Goal: Find specific page/section: Find specific page/section

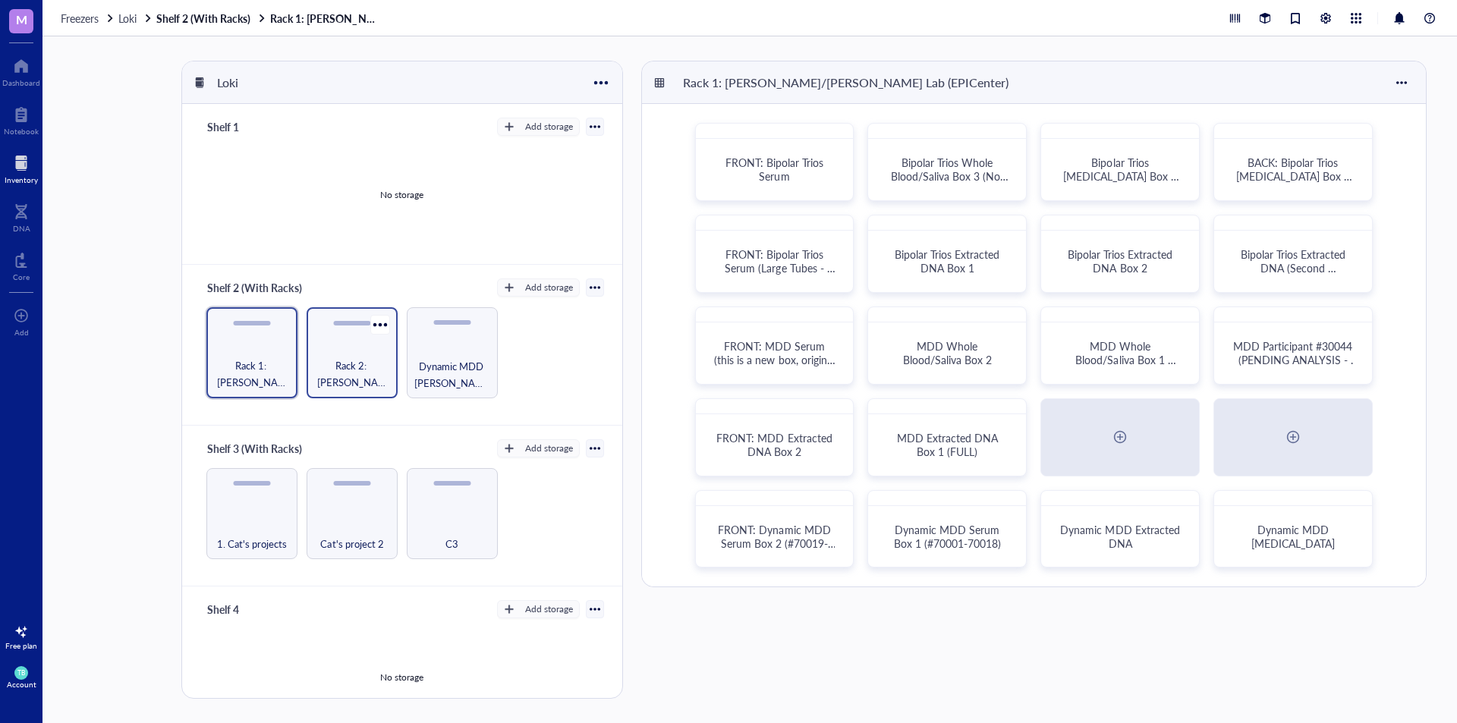
click at [332, 344] on div "Rack 2: [PERSON_NAME]/[PERSON_NAME] Lab (EPICenter)" at bounding box center [352, 352] width 91 height 91
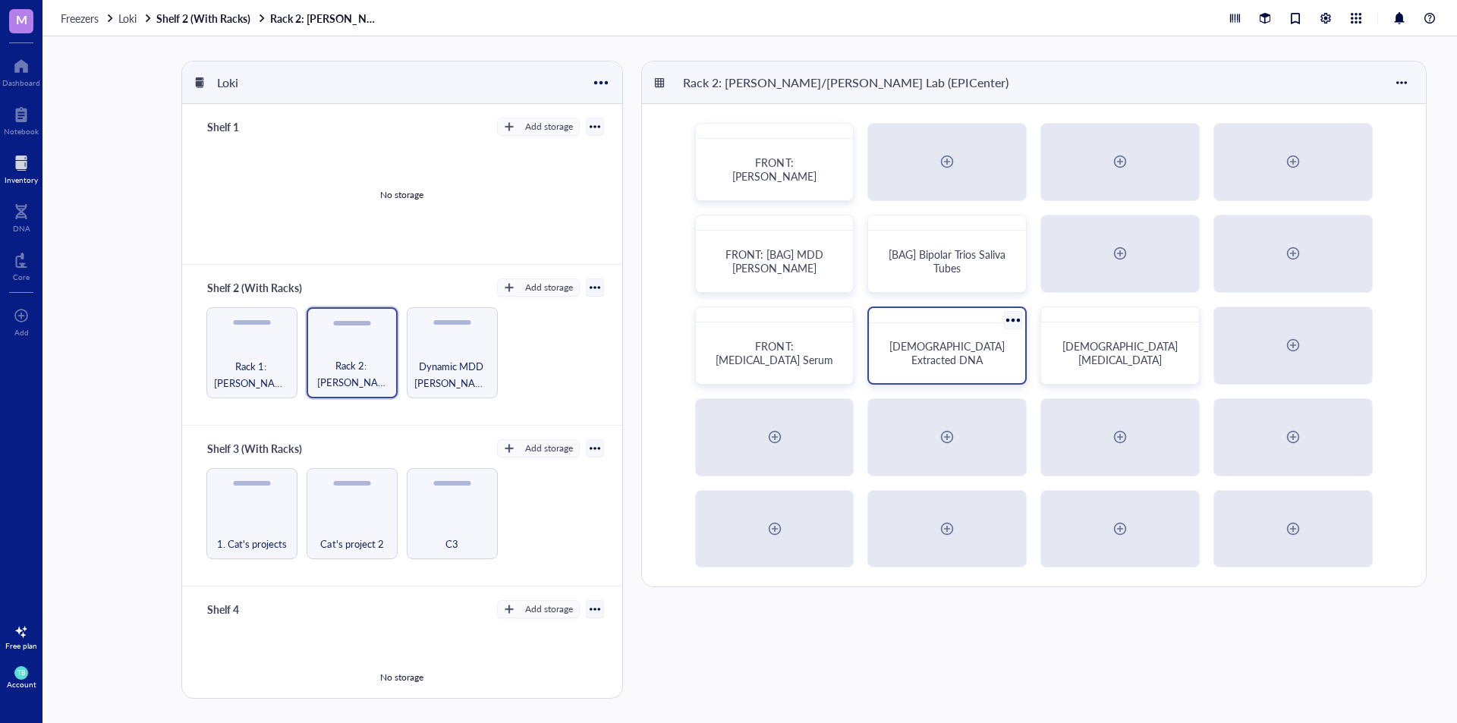
click at [976, 364] on div "[DEMOGRAPHIC_DATA] Extracted DNA" at bounding box center [947, 352] width 120 height 27
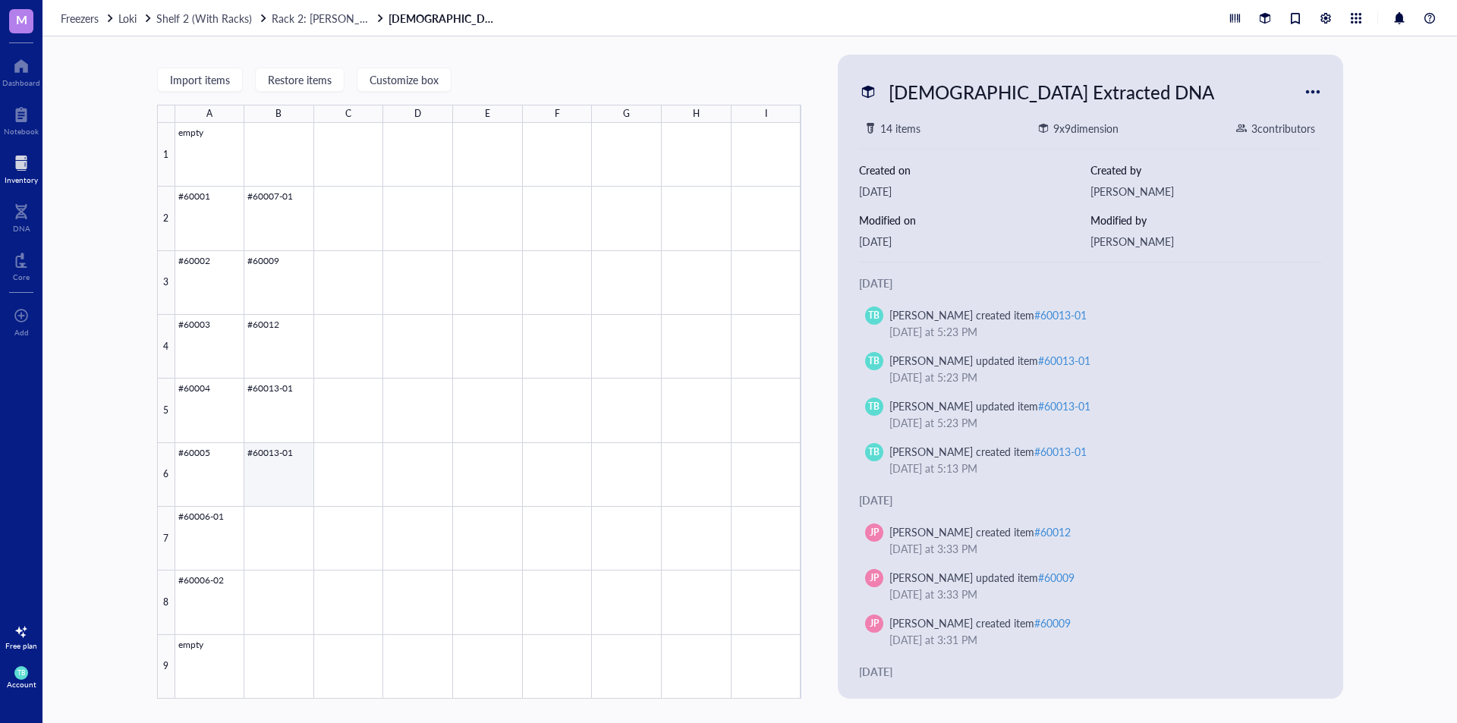
click at [279, 467] on div at bounding box center [488, 411] width 626 height 576
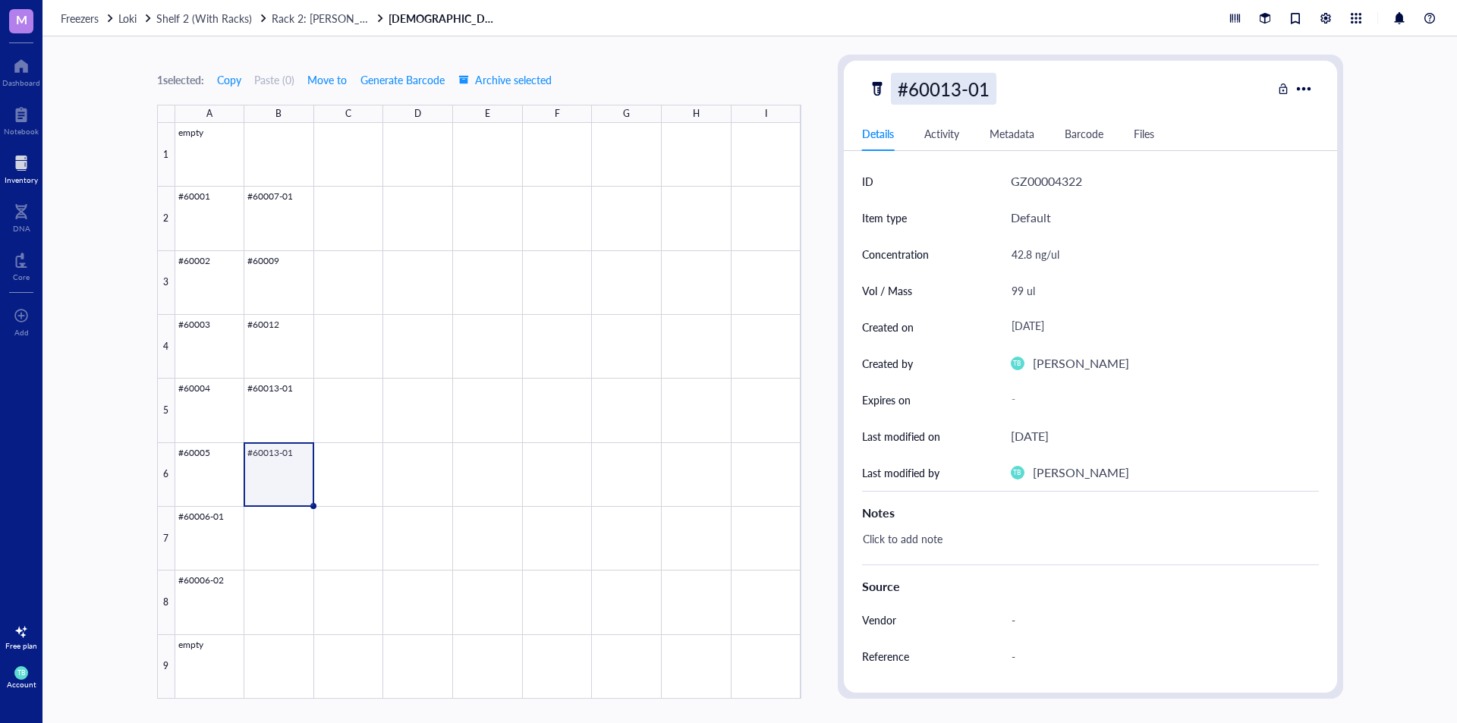
click at [990, 92] on div "#60013-01" at bounding box center [943, 89] width 105 height 32
type input "#60013-02"
click at [299, 14] on span "Rack 2: [PERSON_NAME]/[PERSON_NAME] Lab (EPICenter)" at bounding box center [414, 18] width 285 height 15
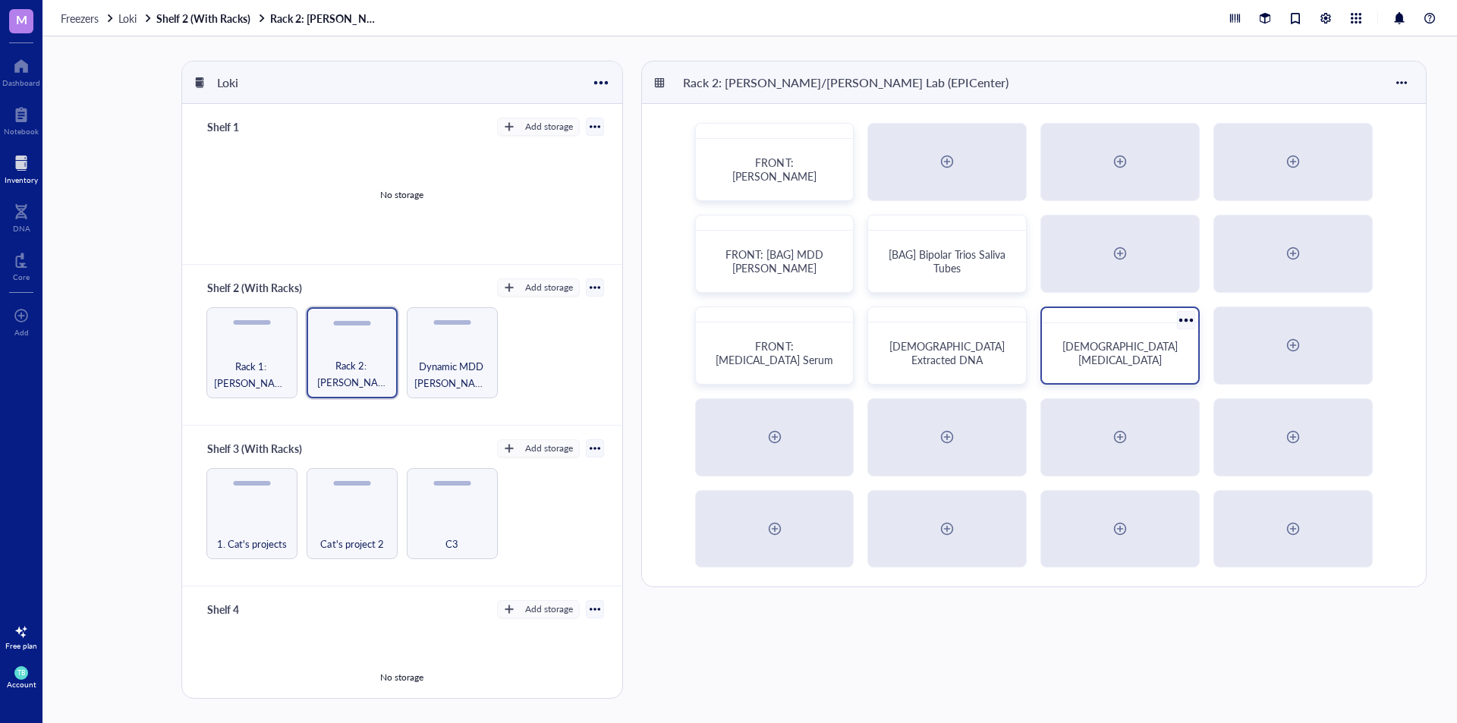
click at [1069, 337] on div "[DEMOGRAPHIC_DATA] [MEDICAL_DATA]" at bounding box center [1120, 353] width 144 height 48
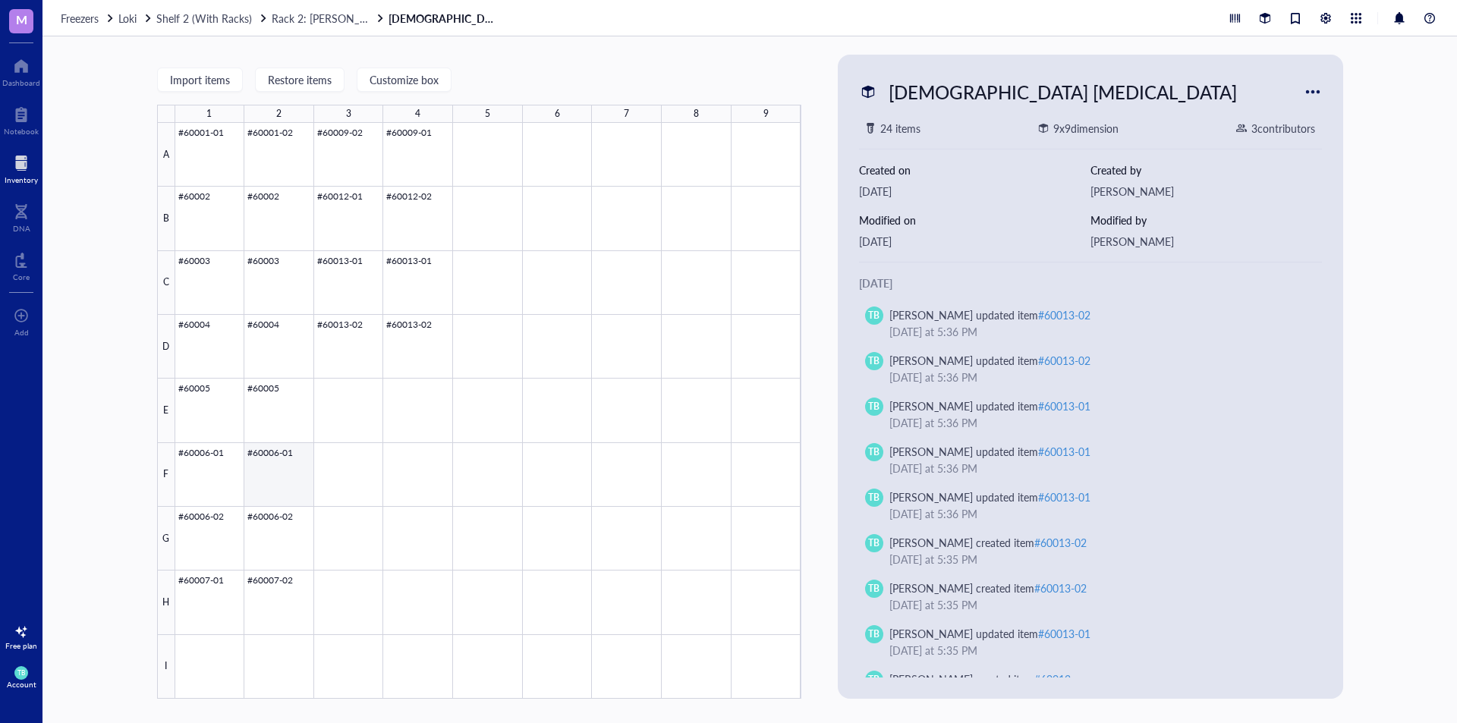
click at [269, 496] on div at bounding box center [488, 411] width 626 height 576
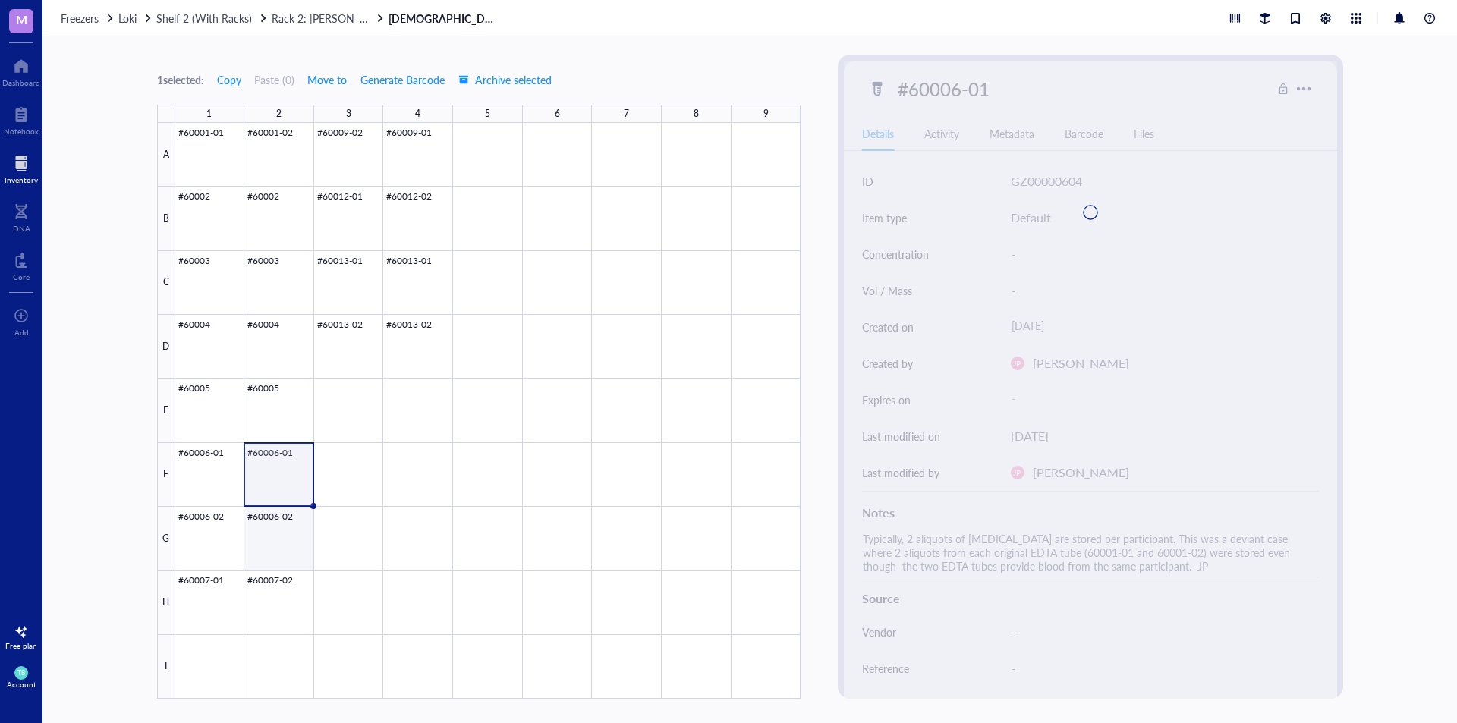
click at [260, 556] on div at bounding box center [488, 411] width 626 height 576
